Goal: Task Accomplishment & Management: Manage account settings

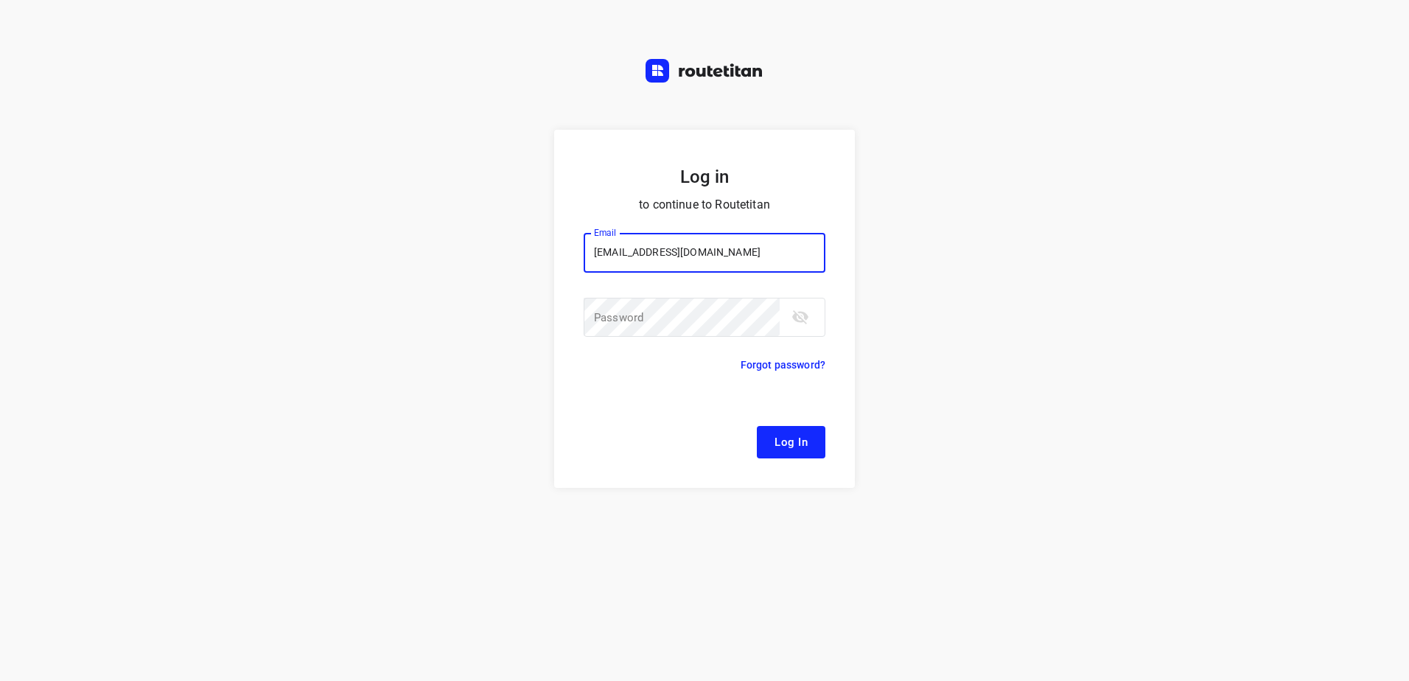
type input "[EMAIL_ADDRESS][DOMAIN_NAME]"
click at [757, 426] on button "Log In" at bounding box center [791, 442] width 69 height 32
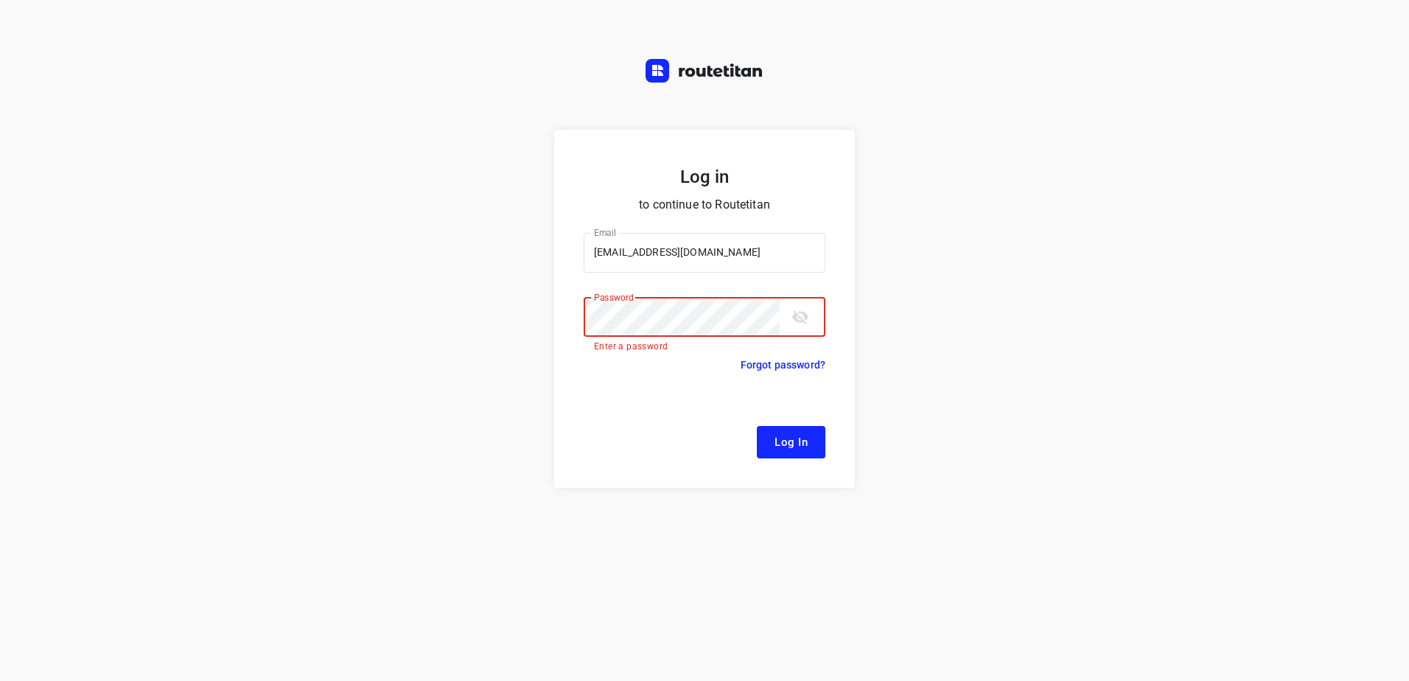
click at [757, 426] on button "Log In" at bounding box center [791, 442] width 69 height 32
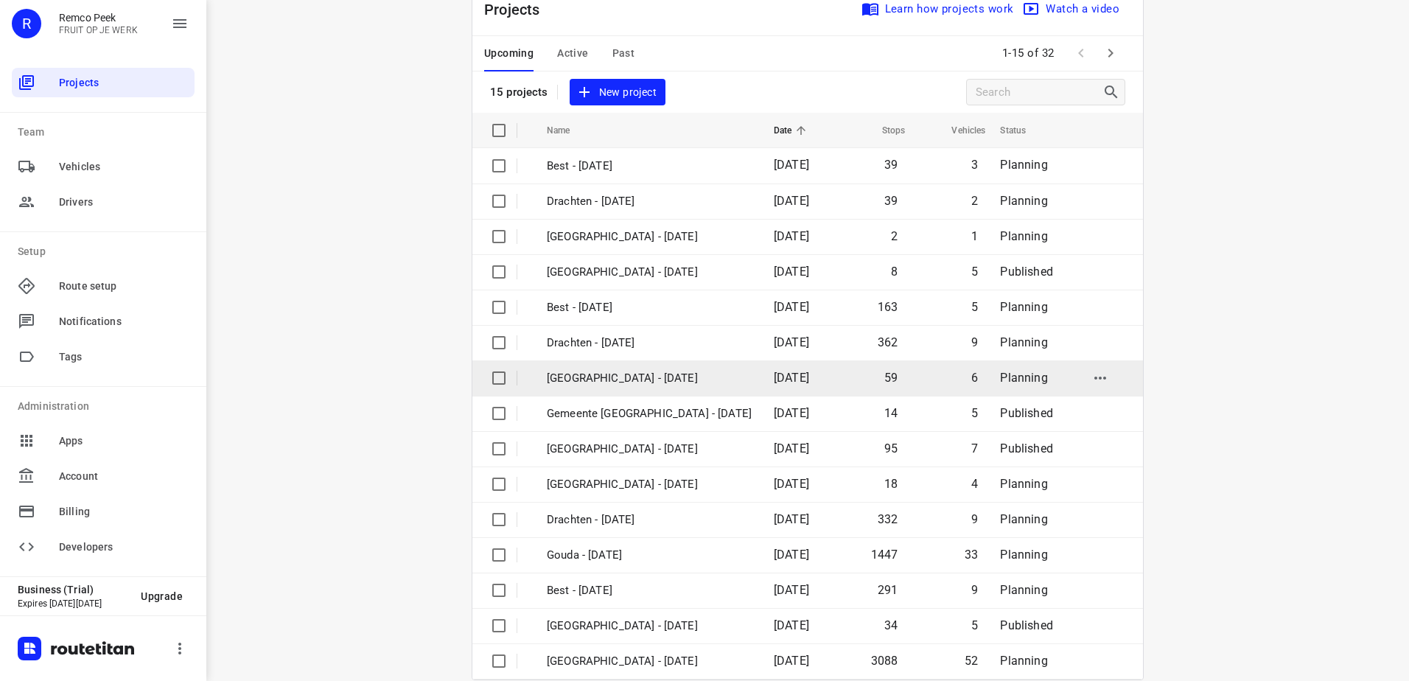
scroll to position [64, 0]
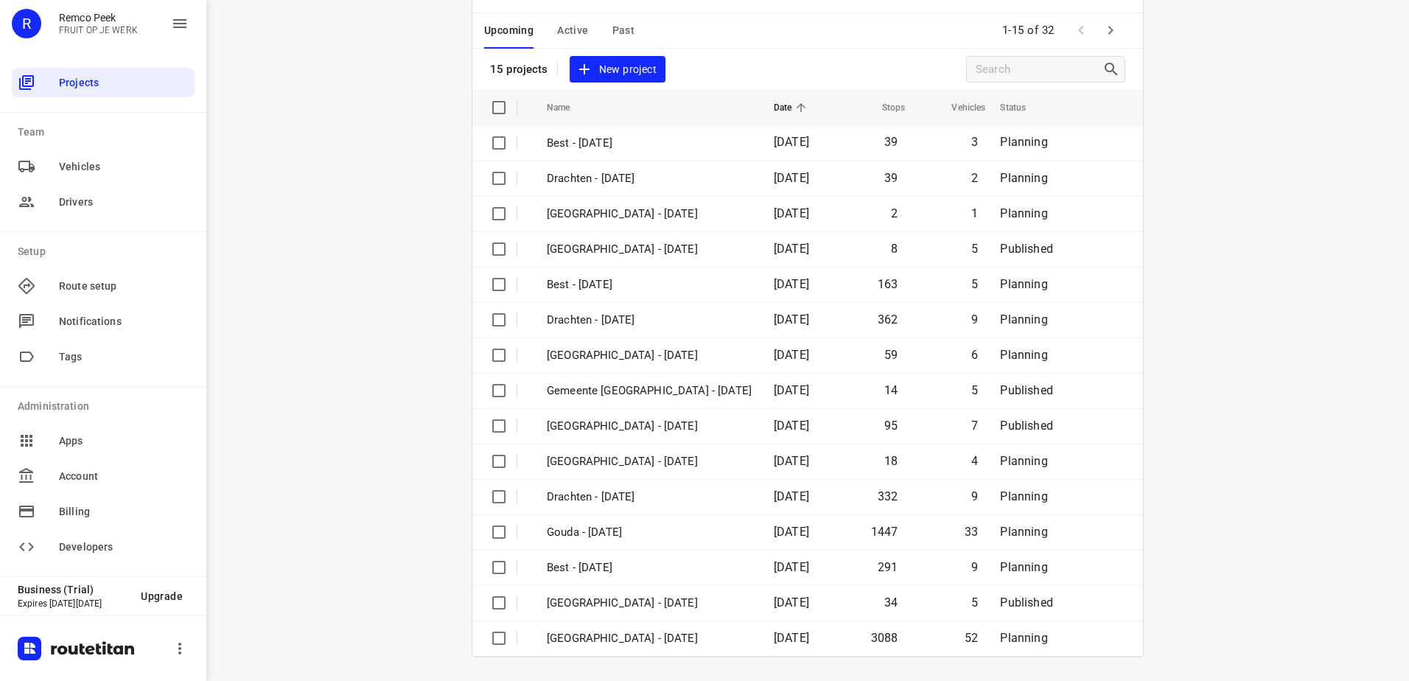
click at [1107, 35] on icon "button" at bounding box center [1110, 30] width 18 height 18
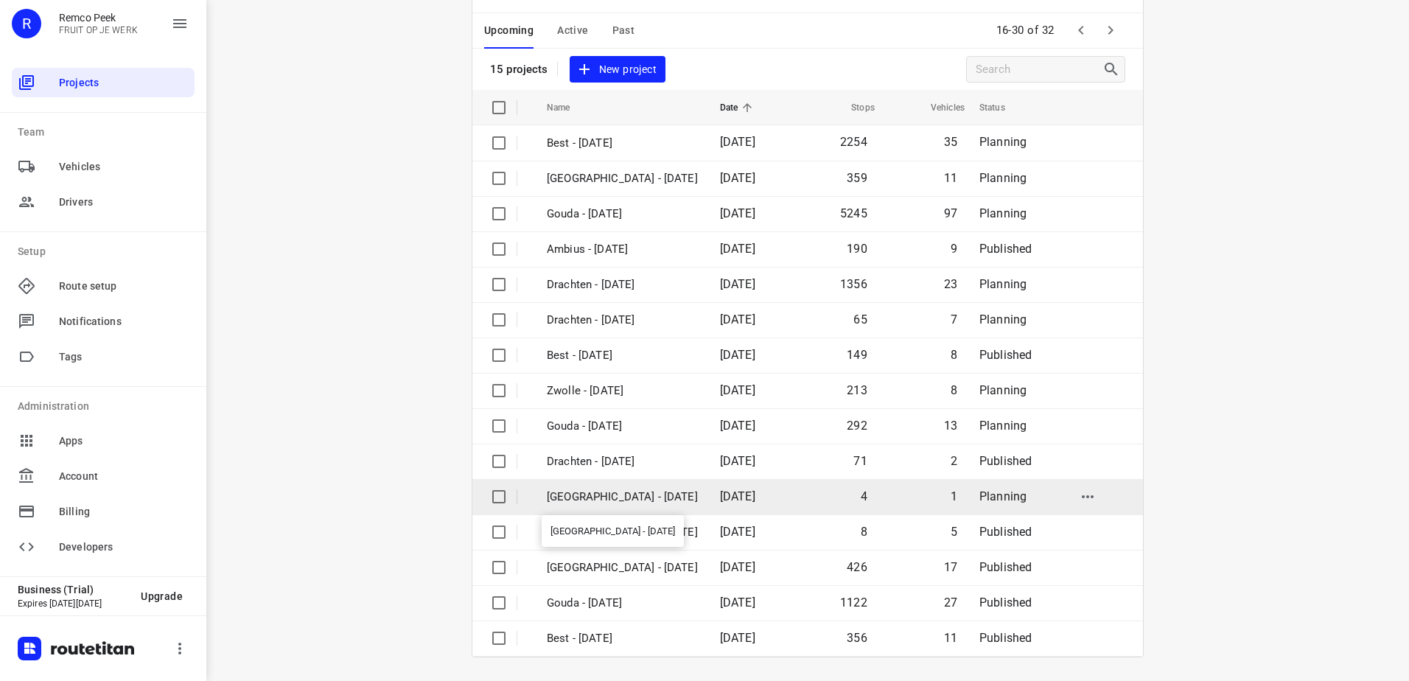
click at [675, 501] on p "[GEOGRAPHIC_DATA] - [DATE]" at bounding box center [622, 496] width 151 height 17
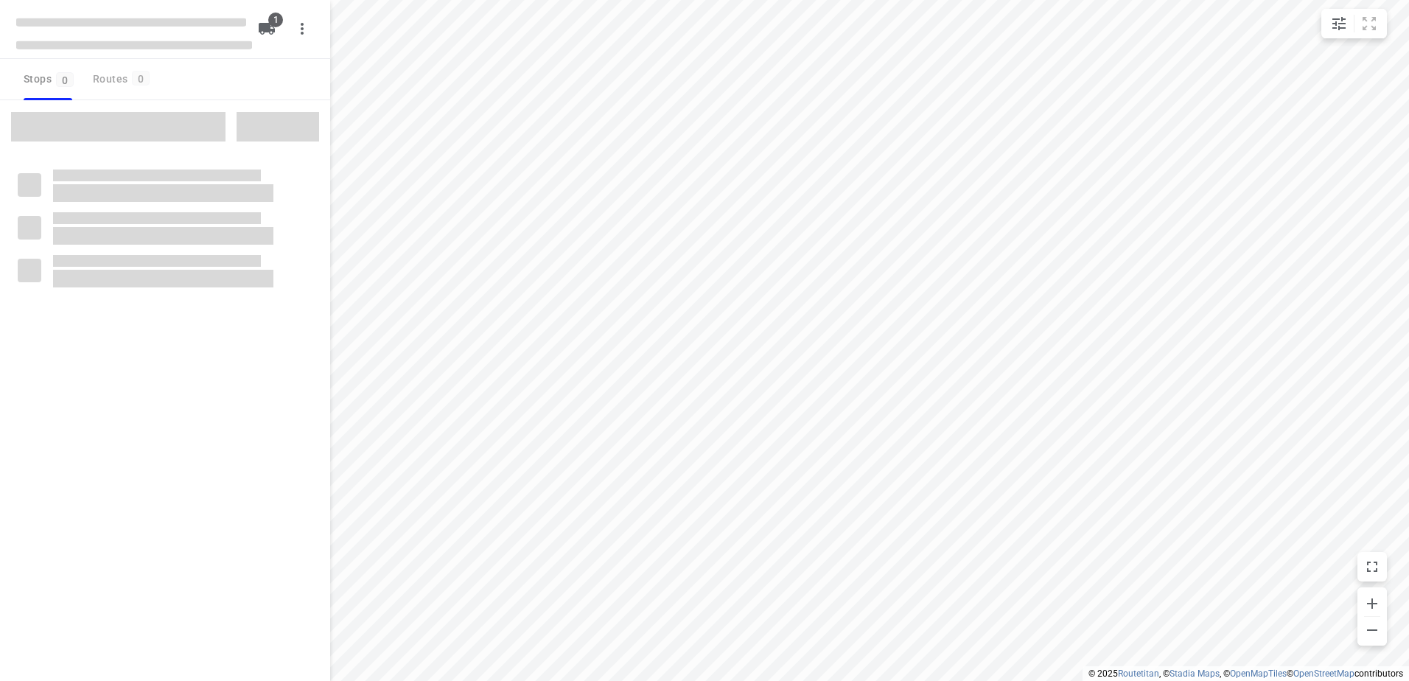
checkbox input "true"
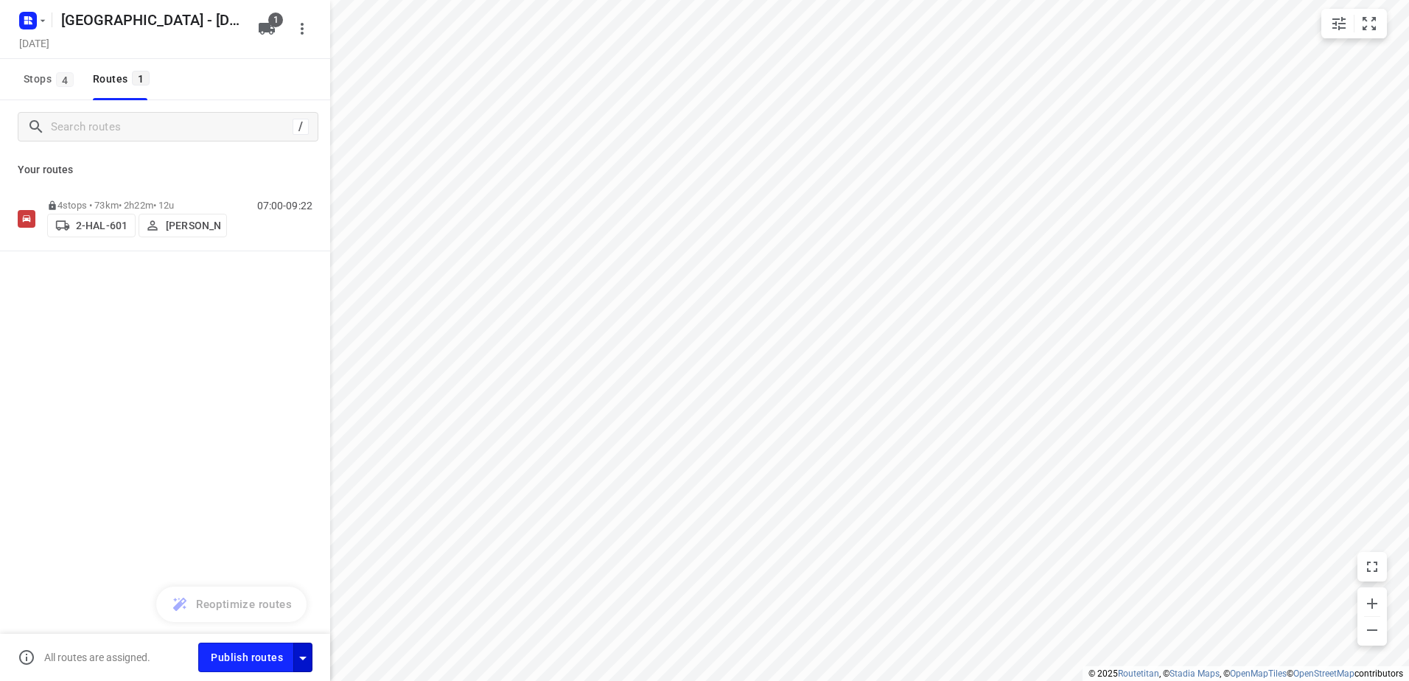
click at [298, 659] on icon "button" at bounding box center [303, 658] width 18 height 18
click at [284, 522] on input "Fulfill the stops in any order" at bounding box center [271, 511] width 84 height 28
checkbox input "true"
click at [279, 546] on input "Call the customer" at bounding box center [271, 543] width 84 height 28
checkbox input "true"
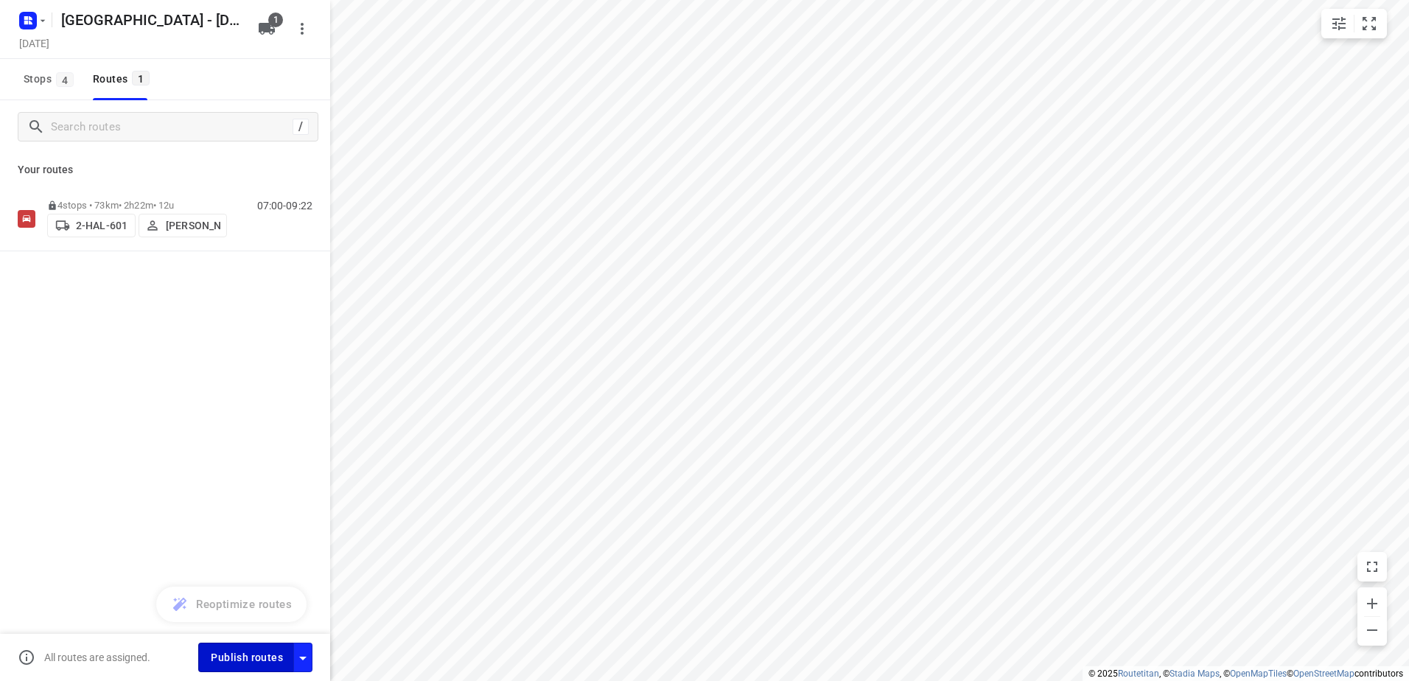
click at [250, 651] on span "Publish routes" at bounding box center [247, 657] width 72 height 18
